Goal: Check status: Check status

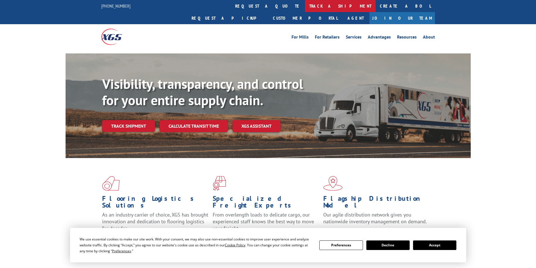
click at [305, 7] on link "track a shipment" at bounding box center [340, 6] width 71 height 12
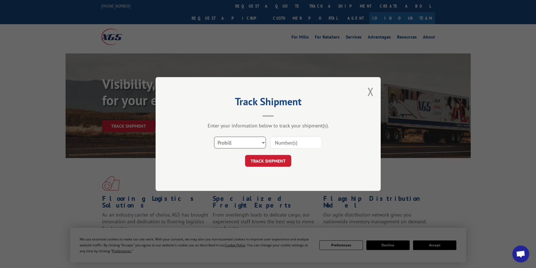
click at [238, 137] on select "Select category... Probill BOL PO" at bounding box center [240, 143] width 52 height 12
select select "bol"
click at [214, 137] on select "Select category... Probill BOL PO" at bounding box center [240, 143] width 52 height 12
click at [282, 143] on input at bounding box center [296, 143] width 52 height 12
type input "646446"
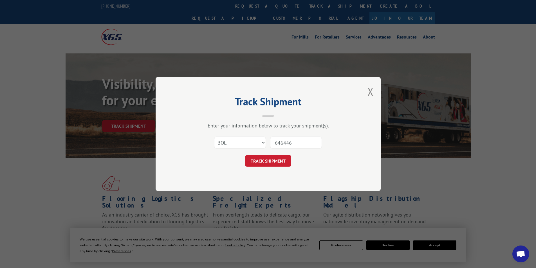
click button "TRACK SHIPMENT" at bounding box center [268, 161] width 46 height 12
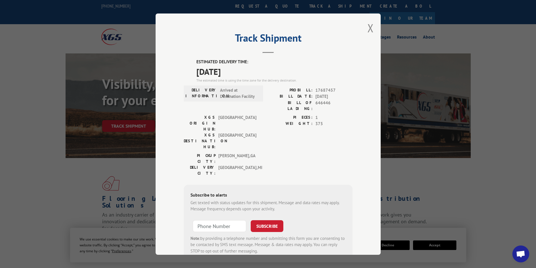
click at [364, 27] on div "Track Shipment ESTIMATED DELIVERY TIME: [DATE] The estimated time is using the …" at bounding box center [267, 133] width 225 height 241
click at [367, 28] on button "Close modal" at bounding box center [370, 28] width 6 height 15
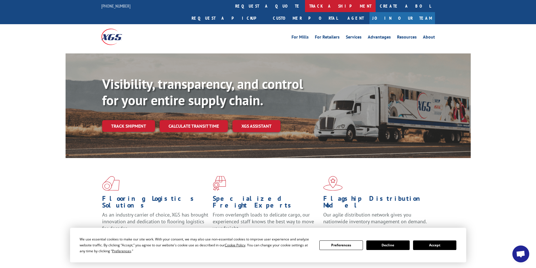
click at [305, 11] on link "track a shipment" at bounding box center [340, 6] width 71 height 12
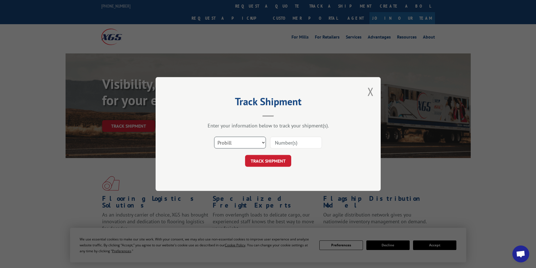
click at [228, 143] on select "Select category... Probill BOL PO" at bounding box center [240, 143] width 52 height 12
select select "bol"
click at [214, 137] on select "Select category... Probill BOL PO" at bounding box center [240, 143] width 52 height 12
click at [284, 138] on input at bounding box center [296, 143] width 52 height 12
type input "646757"
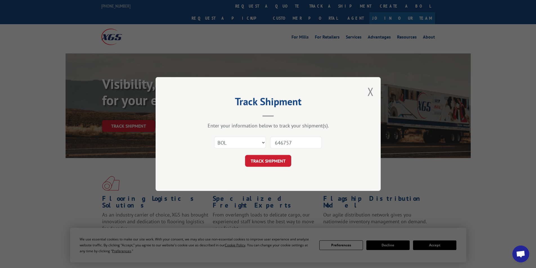
click button "TRACK SHIPMENT" at bounding box center [268, 161] width 46 height 12
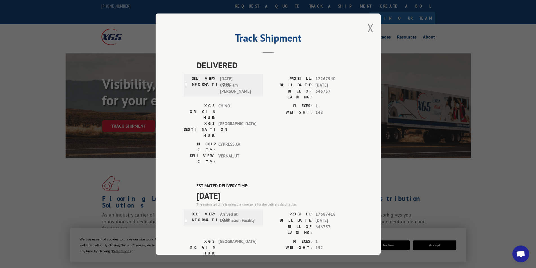
click at [364, 25] on div "Track Shipment DELIVERED DELIVERY INFORMATION: [DATE] 09:35 am J [PERSON_NAME]:…" at bounding box center [267, 133] width 225 height 241
click at [369, 28] on button "Close modal" at bounding box center [370, 28] width 6 height 15
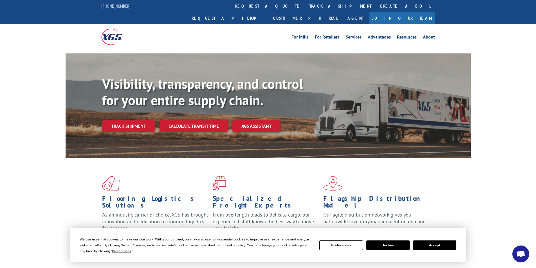
click at [305, 8] on link "track a shipment" at bounding box center [340, 6] width 71 height 12
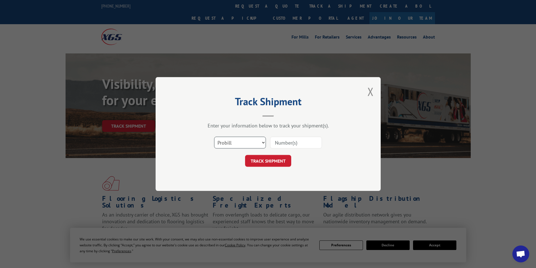
click at [241, 137] on select "Select category... Probill BOL PO" at bounding box center [240, 143] width 52 height 12
select select "bol"
click at [214, 137] on select "Select category... Probill BOL PO" at bounding box center [240, 143] width 52 height 12
click at [275, 149] on div at bounding box center [296, 142] width 52 height 13
click at [277, 146] on input at bounding box center [296, 143] width 52 height 12
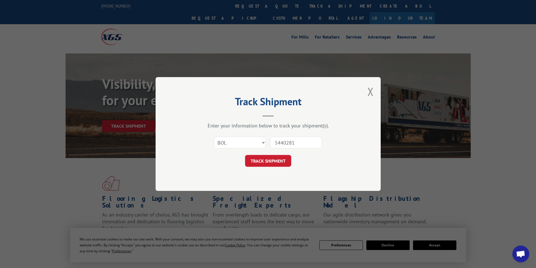
type input "54402813"
click button "TRACK SHIPMENT" at bounding box center [268, 161] width 46 height 12
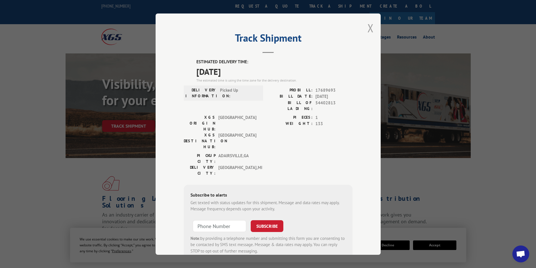
click at [368, 26] on button "Close modal" at bounding box center [370, 28] width 6 height 15
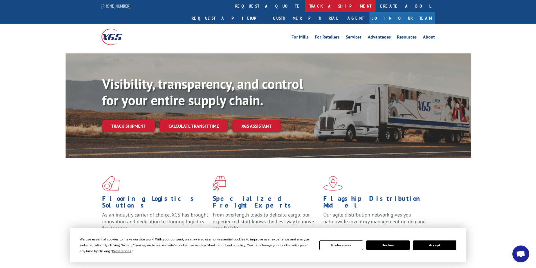
click at [305, 8] on link "track a shipment" at bounding box center [340, 6] width 71 height 12
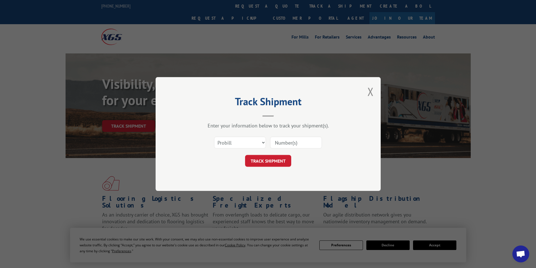
click at [224, 151] on div "Select category... Probill BOL PO" at bounding box center [268, 142] width 169 height 19
click at [223, 150] on div "Select category... Probill BOL PO" at bounding box center [268, 142] width 169 height 19
click at [223, 148] on select "Select category... Probill BOL PO" at bounding box center [240, 143] width 52 height 12
select select "bol"
click at [214, 137] on select "Select category... Probill BOL PO" at bounding box center [240, 143] width 52 height 12
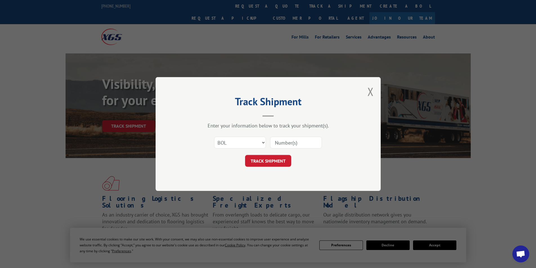
click at [279, 146] on input at bounding box center [296, 143] width 52 height 12
type input "15175994"
click button "TRACK SHIPMENT" at bounding box center [268, 161] width 46 height 12
